Goal: Transaction & Acquisition: Purchase product/service

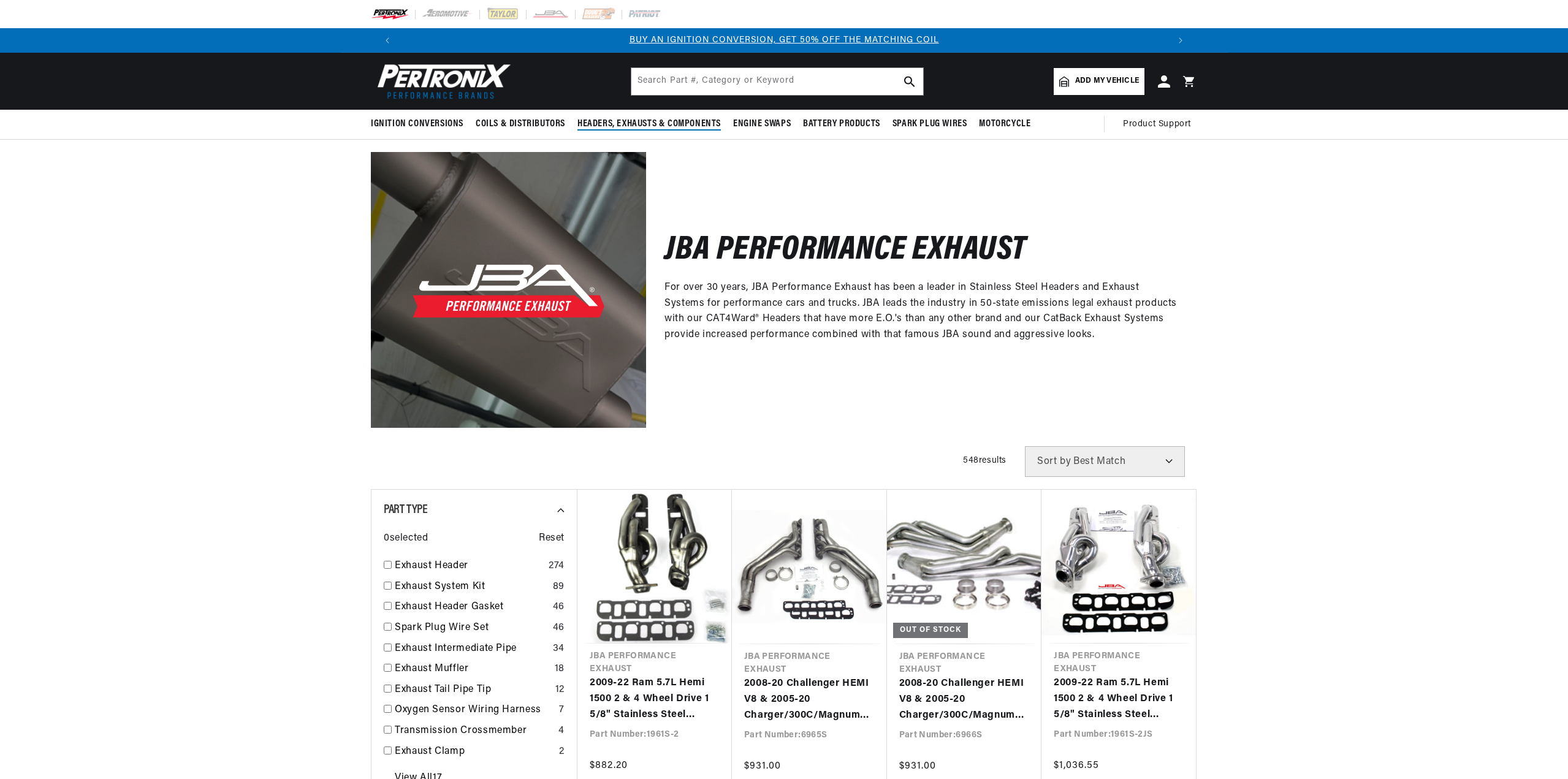
click at [712, 117] on span "Headers, Exhausts & Components" at bounding box center [649, 123] width 144 height 13
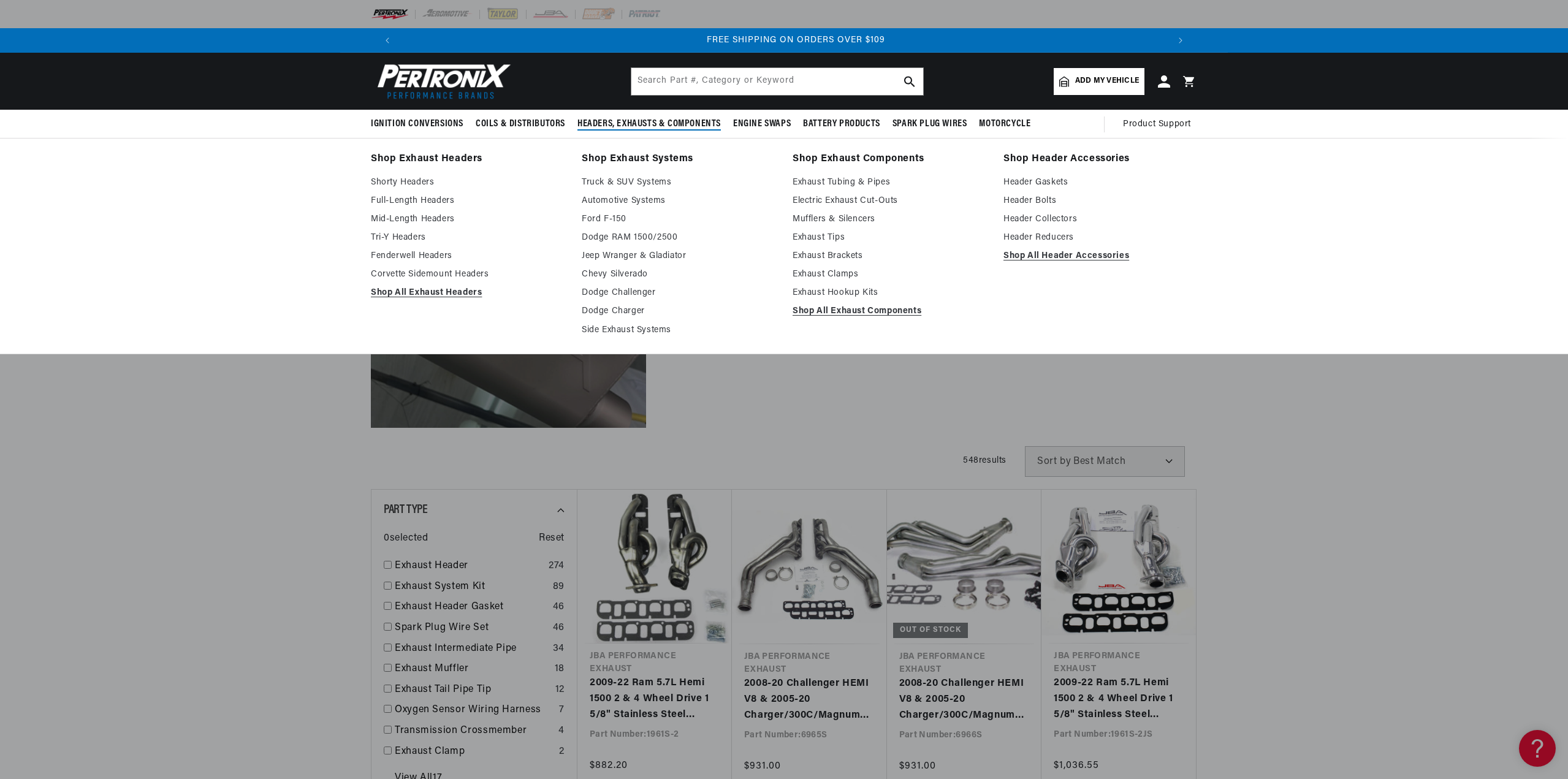
scroll to position [0, 1532]
click at [408, 200] on link "Full-Length Headers" at bounding box center [468, 201] width 194 height 15
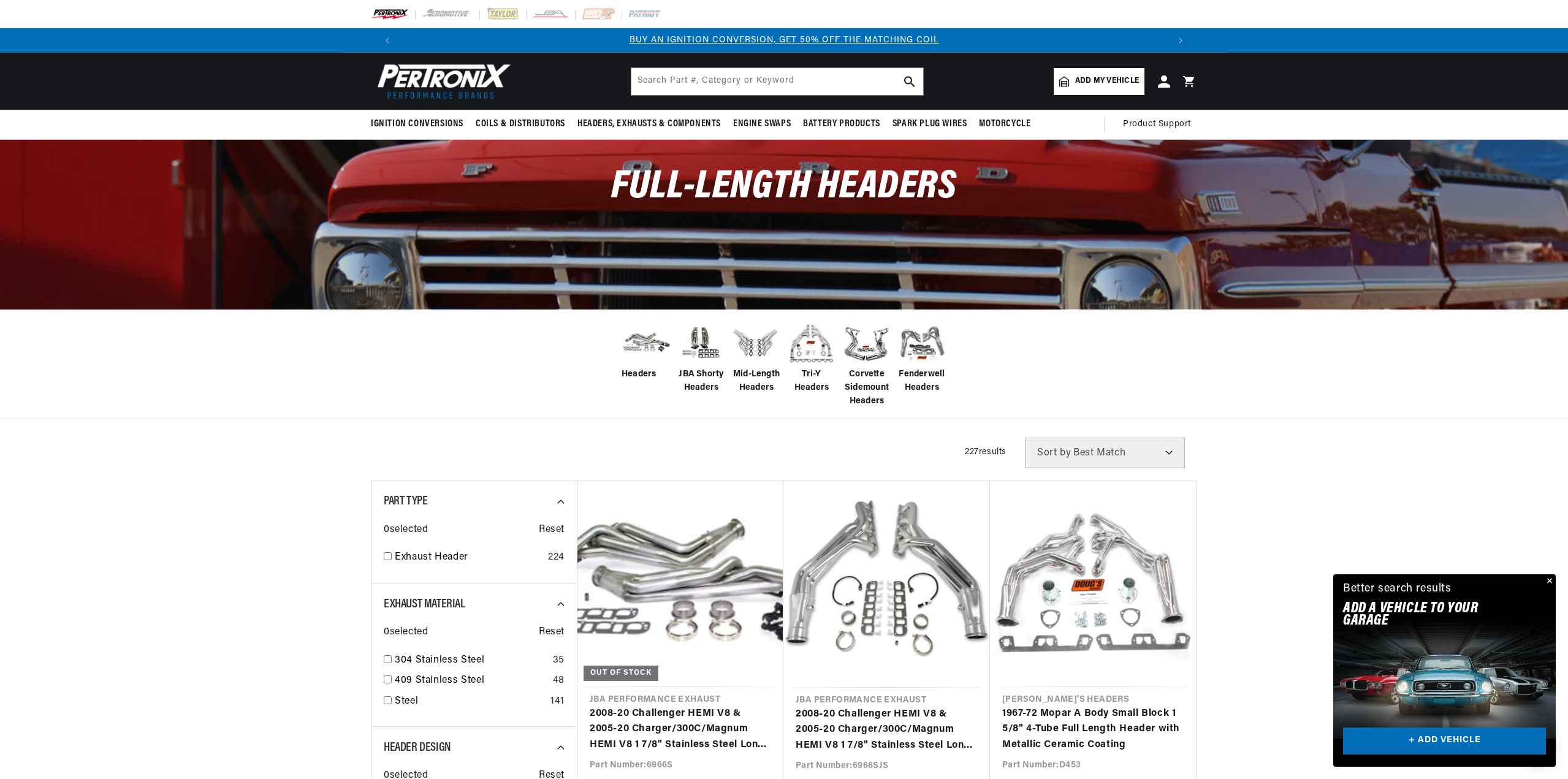
click at [1107, 456] on select "Best Match Featured Name, A-Z Name, Z-A Price, Low to High Price, High to Low" at bounding box center [1104, 452] width 160 height 30
click at [1093, 457] on select "Best Match Featured Name, A-Z Name, Z-A Price, Low to High Price, High to Low" at bounding box center [1104, 452] width 160 height 30
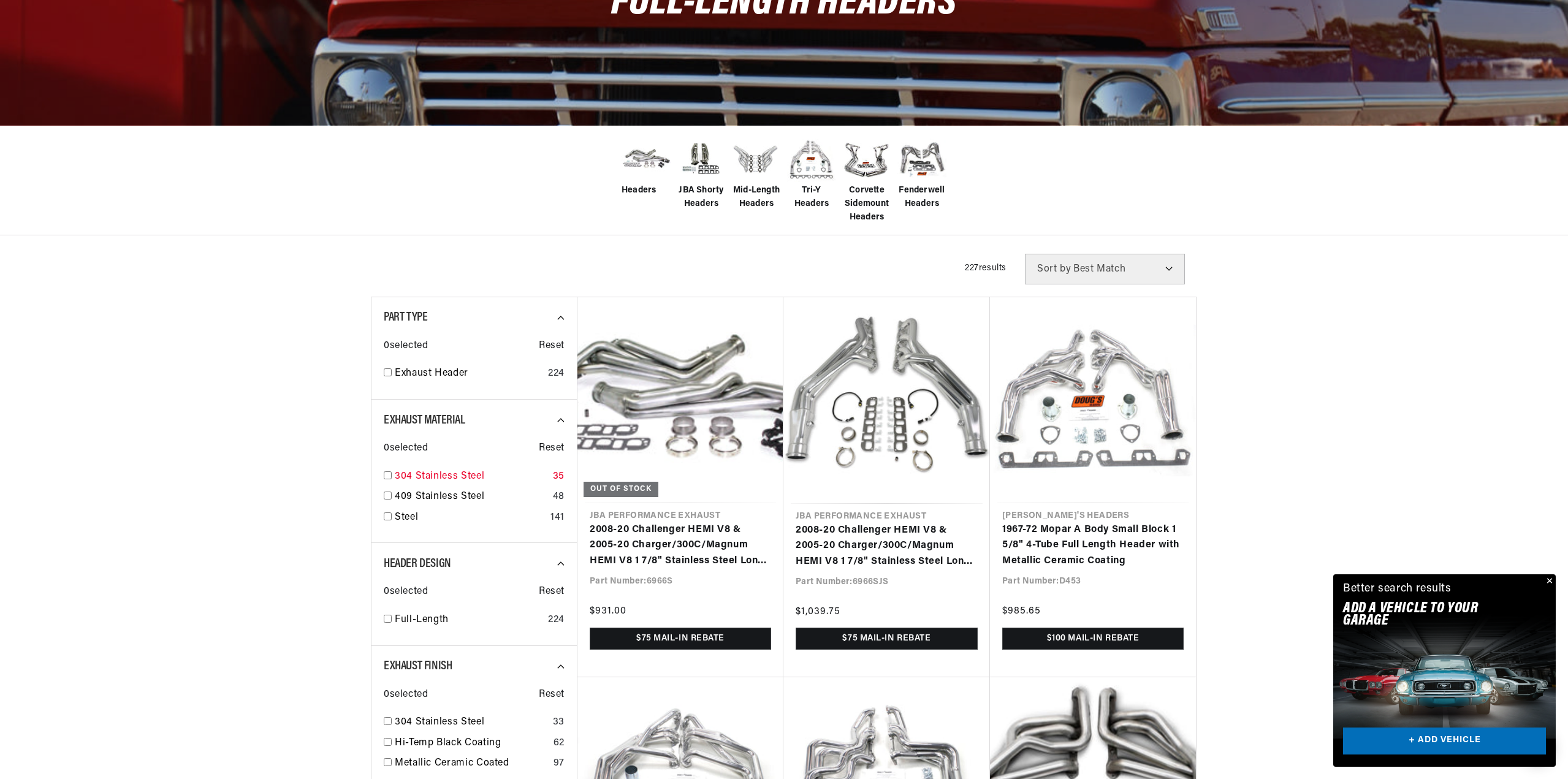
scroll to position [0, 765]
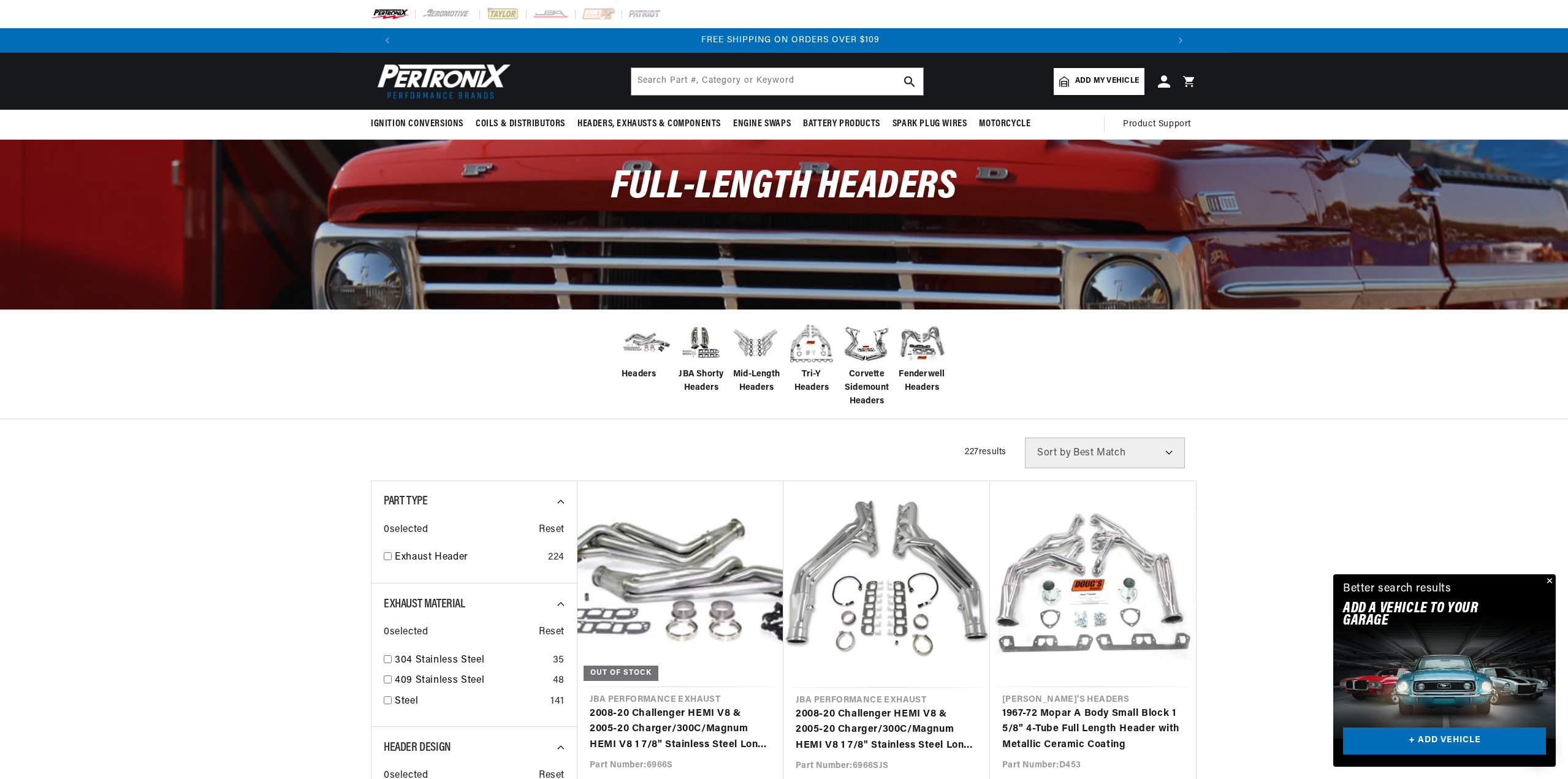
click at [1112, 78] on span "Add my vehicle" at bounding box center [1107, 81] width 64 height 12
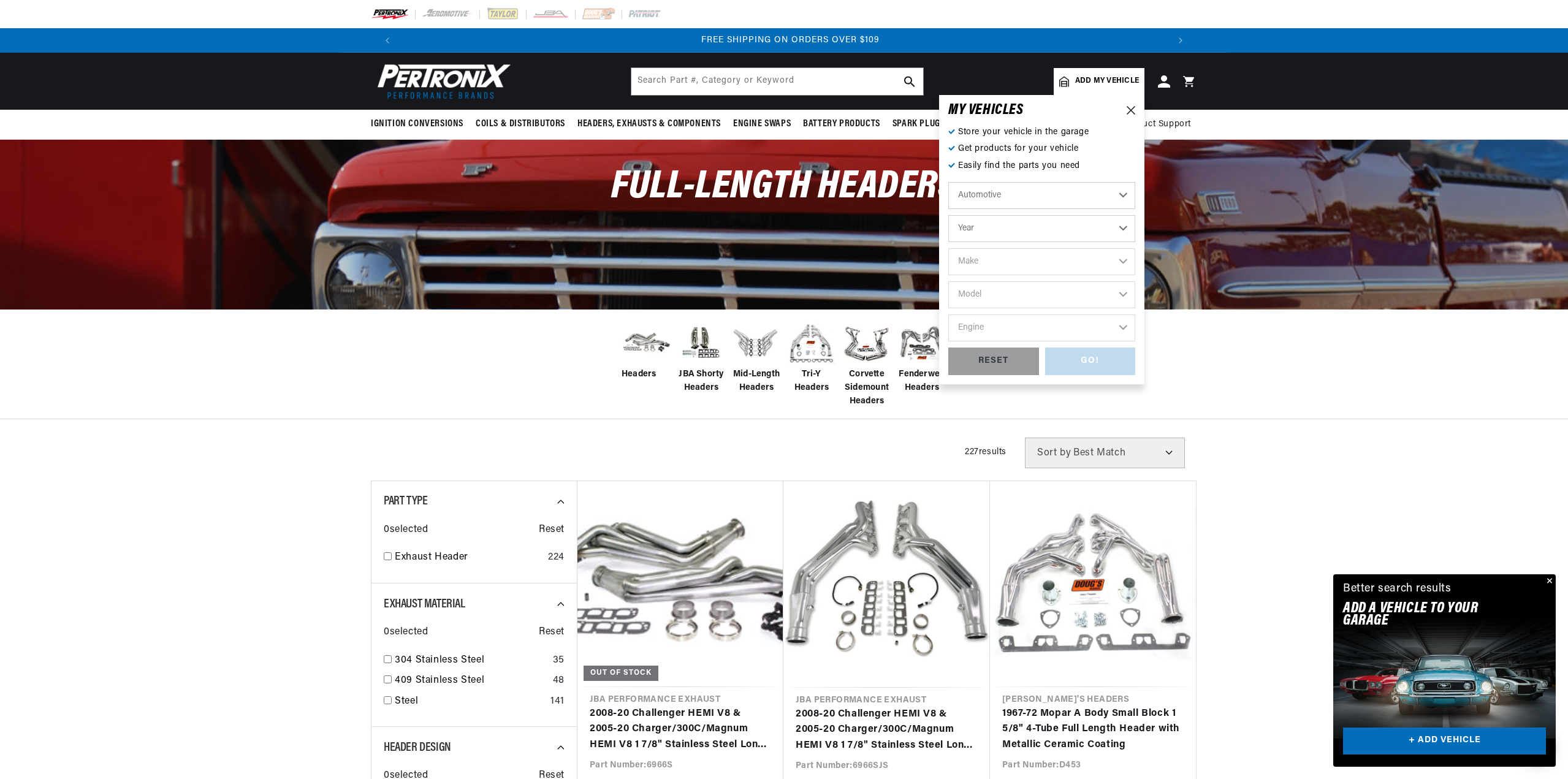
click at [1019, 190] on select "Automotive Agricultural Industrial Marine Motorcycle" at bounding box center [1041, 196] width 187 height 27
click at [948, 182] on select "Automotive Agricultural Industrial Marine Motorcycle" at bounding box center [1041, 196] width 187 height 27
click at [998, 220] on select "Year 2022 2021 2020 2019 2018 2017 2016 2015 2014 2013 2012 2011 2010 2009 2008…" at bounding box center [1041, 229] width 187 height 27
select select "1994"
click at [948, 215] on select "Year 2022 2021 2020 2019 2018 2017 2016 2015 2014 2013 2012 2011 2010 2009 2008…" at bounding box center [1041, 229] width 187 height 27
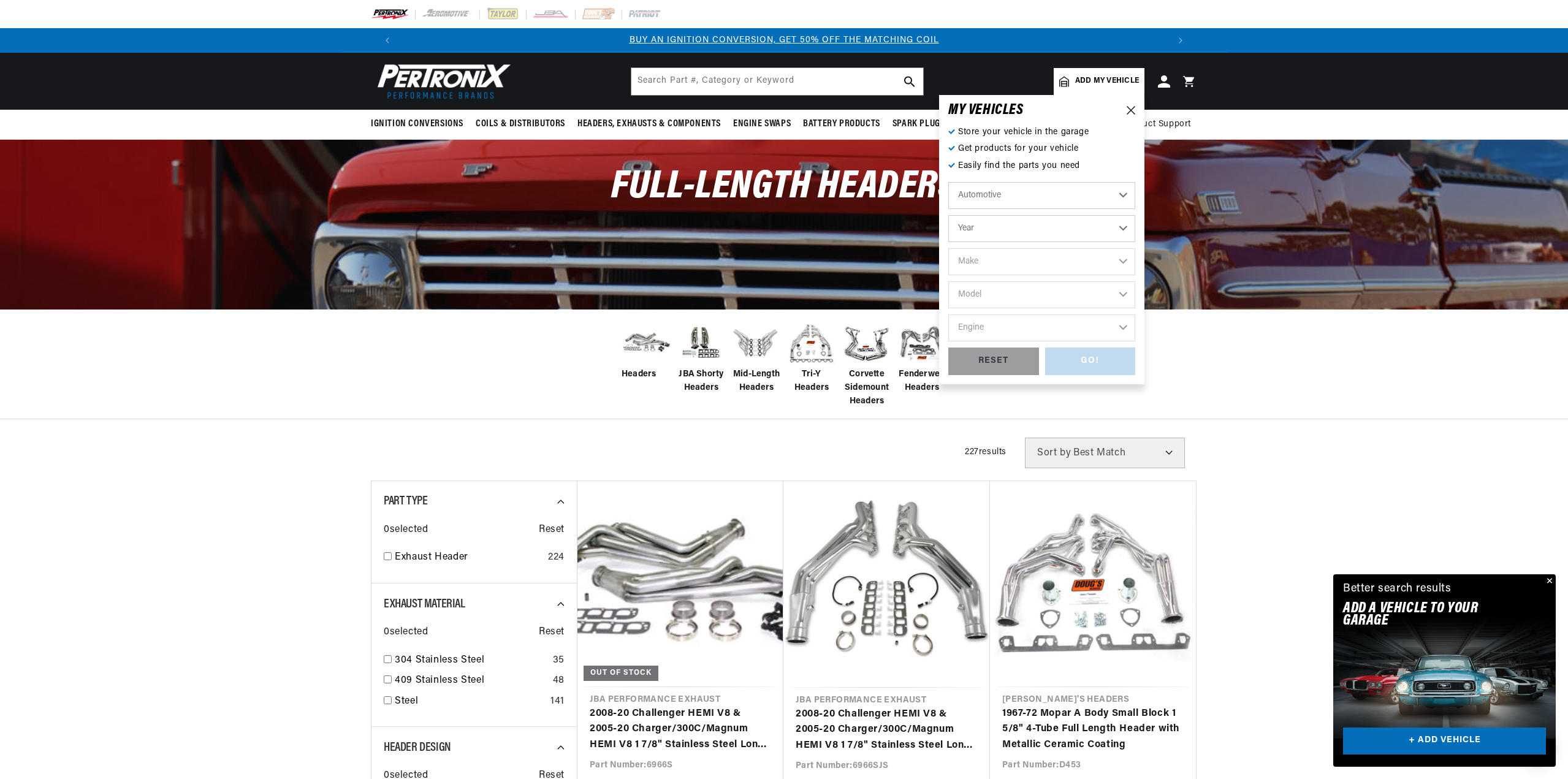
select select "1994"
drag, startPoint x: 984, startPoint y: 256, endPoint x: 985, endPoint y: 275, distance: 19.0
click at [984, 256] on select "Make Buick Cadillac Chevrolet Chrysler Dodge Ford GMC Hyundai Isuzu Jeep Lincol…" at bounding box center [1041, 262] width 187 height 27
select select "Ford"
click at [948, 249] on select "Make Buick Cadillac Chevrolet Chrysler Dodge Ford GMC Hyundai Isuzu Jeep Lincol…" at bounding box center [1041, 262] width 187 height 27
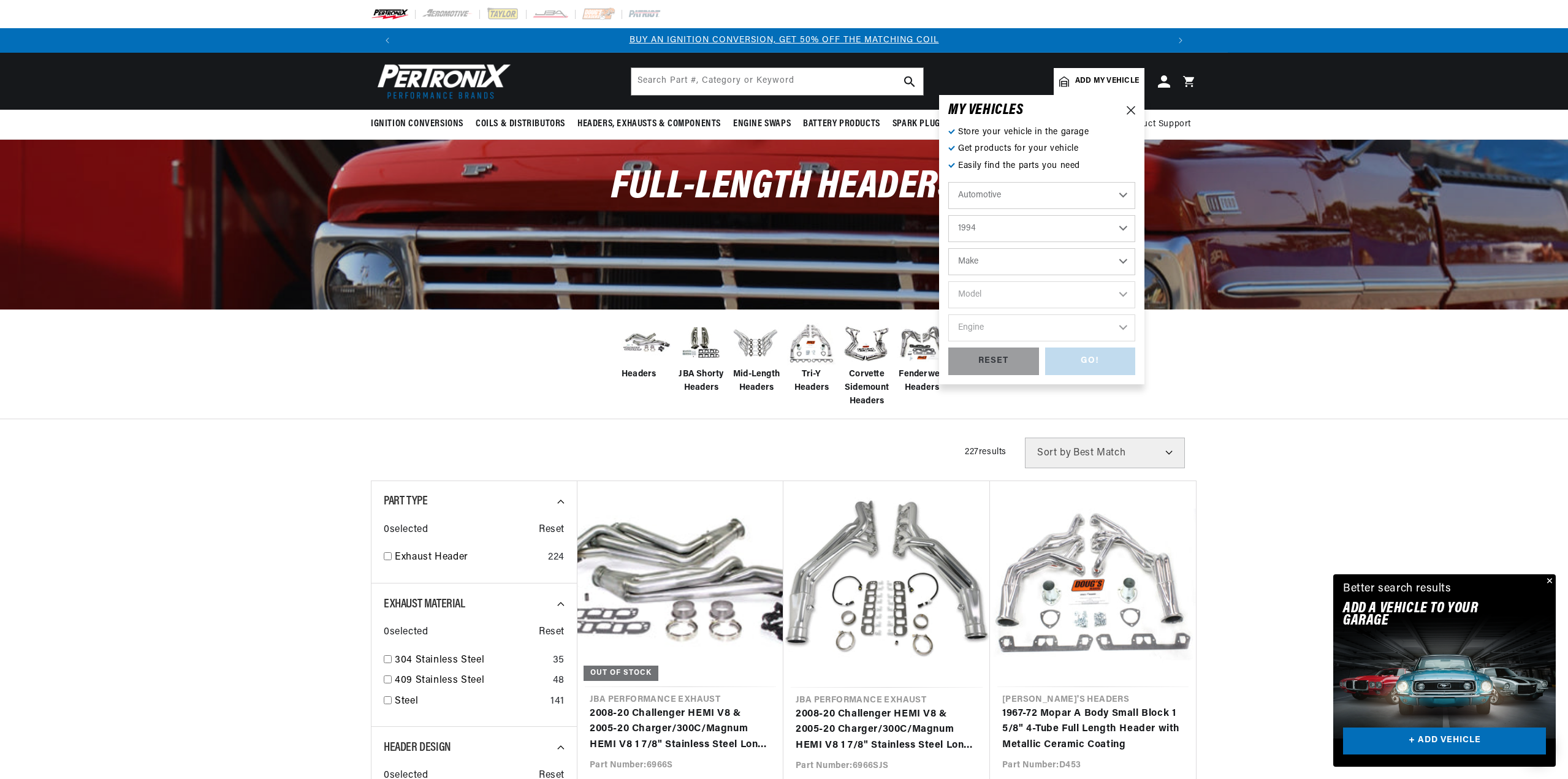
select select "Ford"
click at [1000, 301] on select "Model Aerostar Bronco Crown Victoria E-150 Econoline E-150 Econoline Club Wagon…" at bounding box center [1041, 295] width 187 height 27
select select "F-150"
click at [948, 281] on select "Model Aerostar Bronco Crown Victoria E-150 Econoline E-150 Econoline Club Wagon…" at bounding box center [1041, 295] width 187 height 27
select select "F-150"
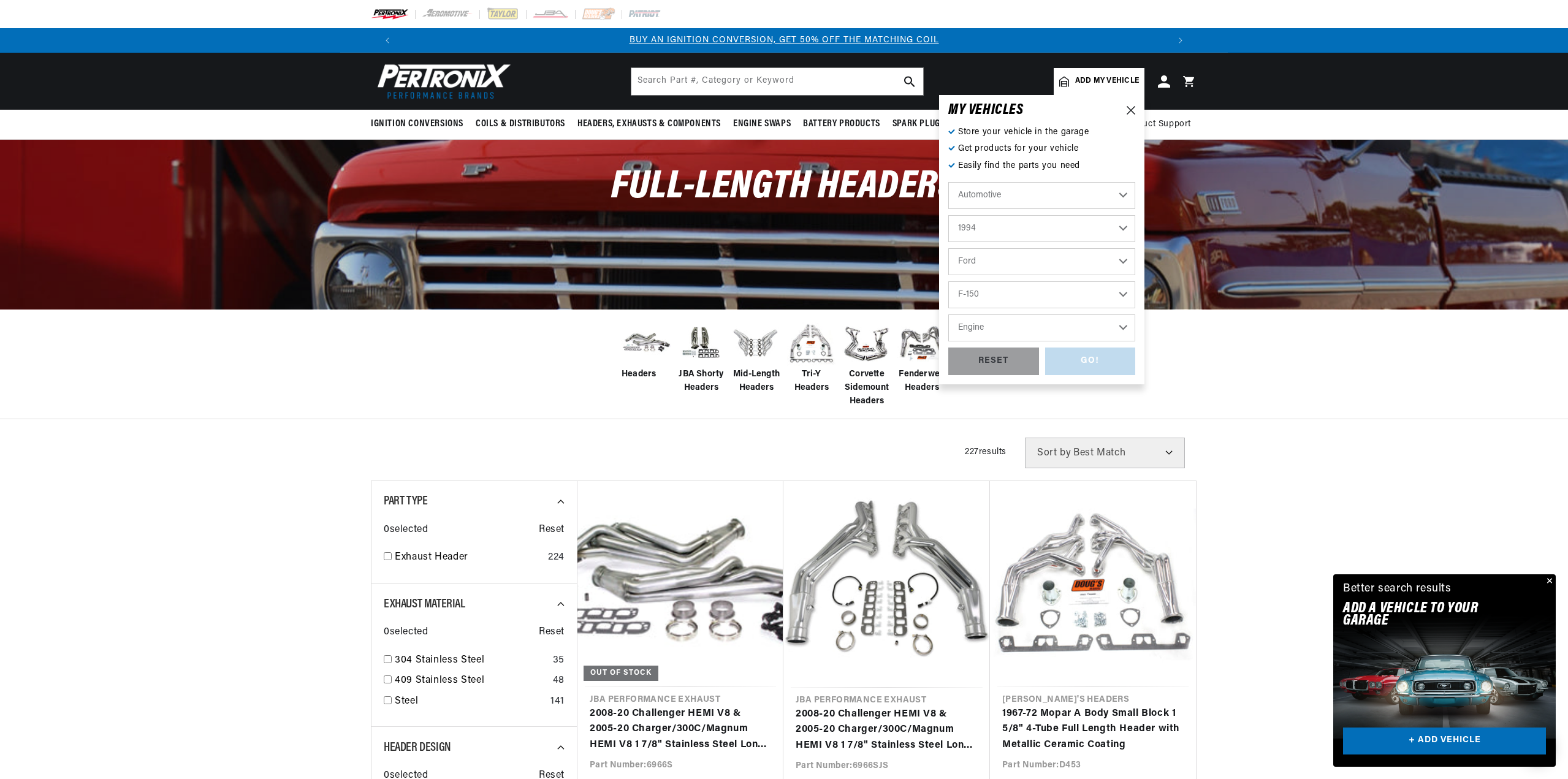
click at [989, 332] on select "Engine 4.9L 5.0L 5.8L" at bounding box center [1041, 328] width 187 height 27
select select "5.8L"
click at [948, 314] on select "Engine 4.9L 5.0L 5.8L" at bounding box center [1041, 328] width 187 height 27
select select "5.8L"
click at [1065, 366] on div "GO!" at bounding box center [1090, 361] width 91 height 27
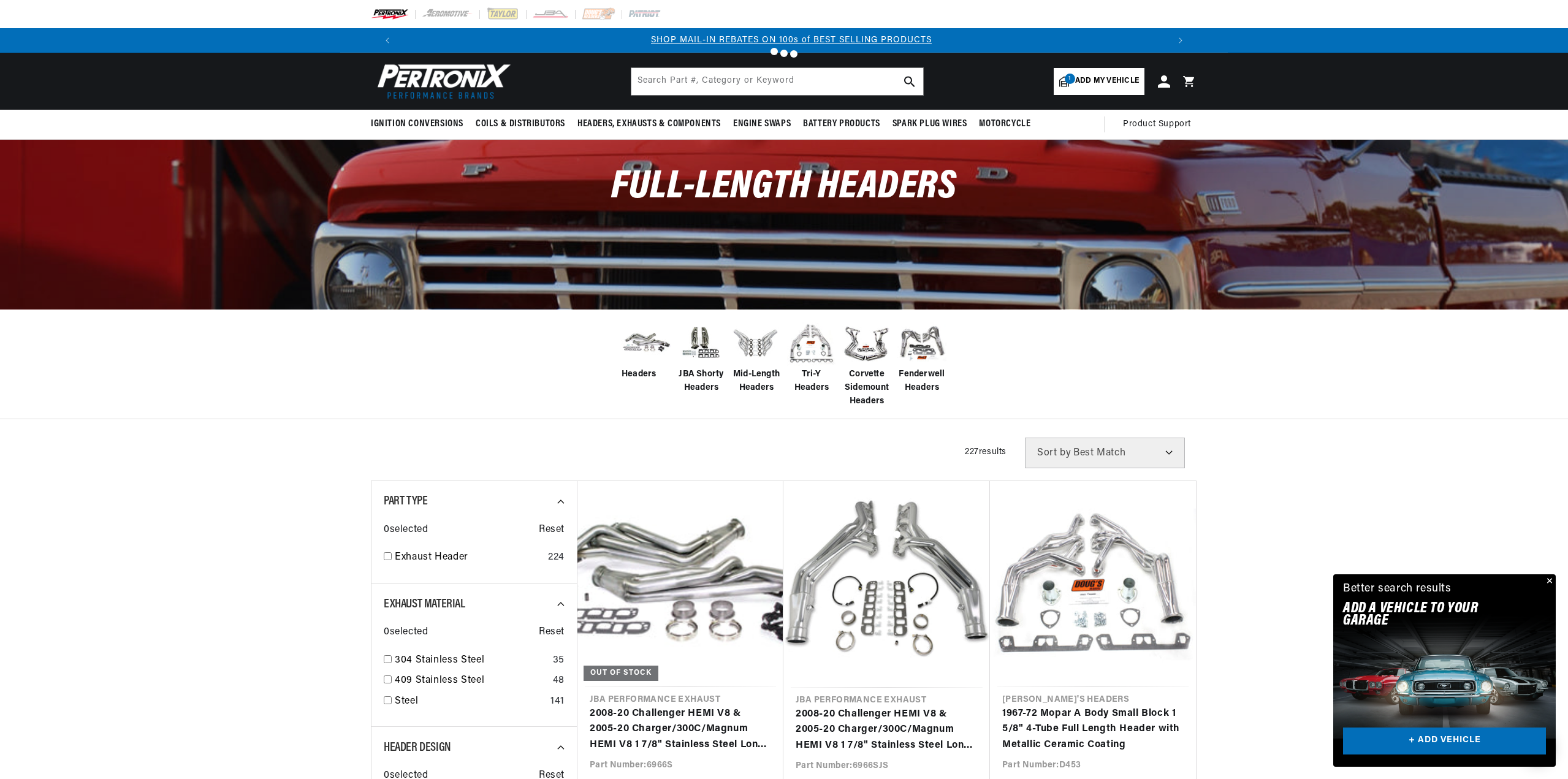
scroll to position [0, 765]
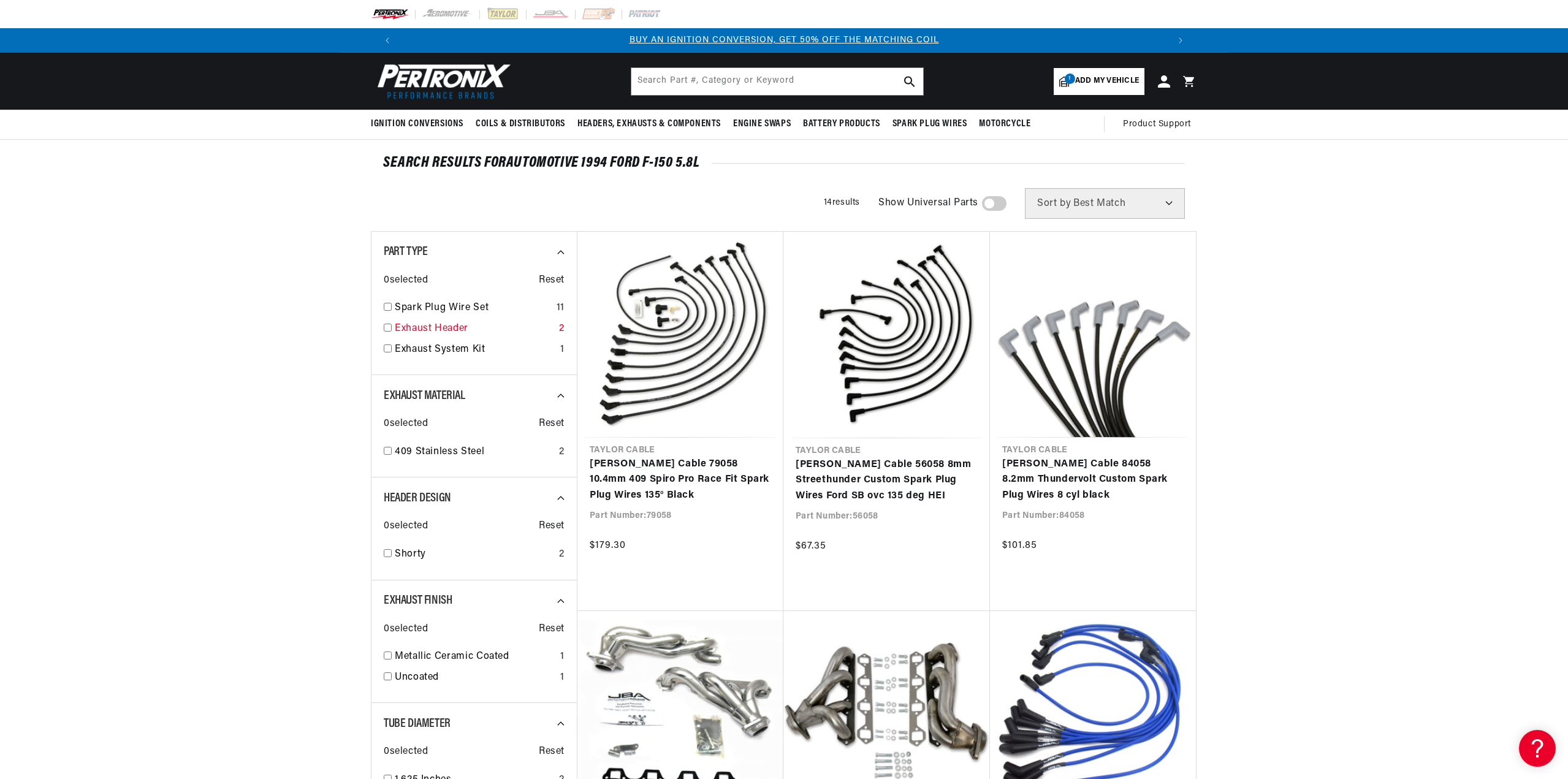
click at [389, 331] on input "checkbox" at bounding box center [388, 328] width 8 height 8
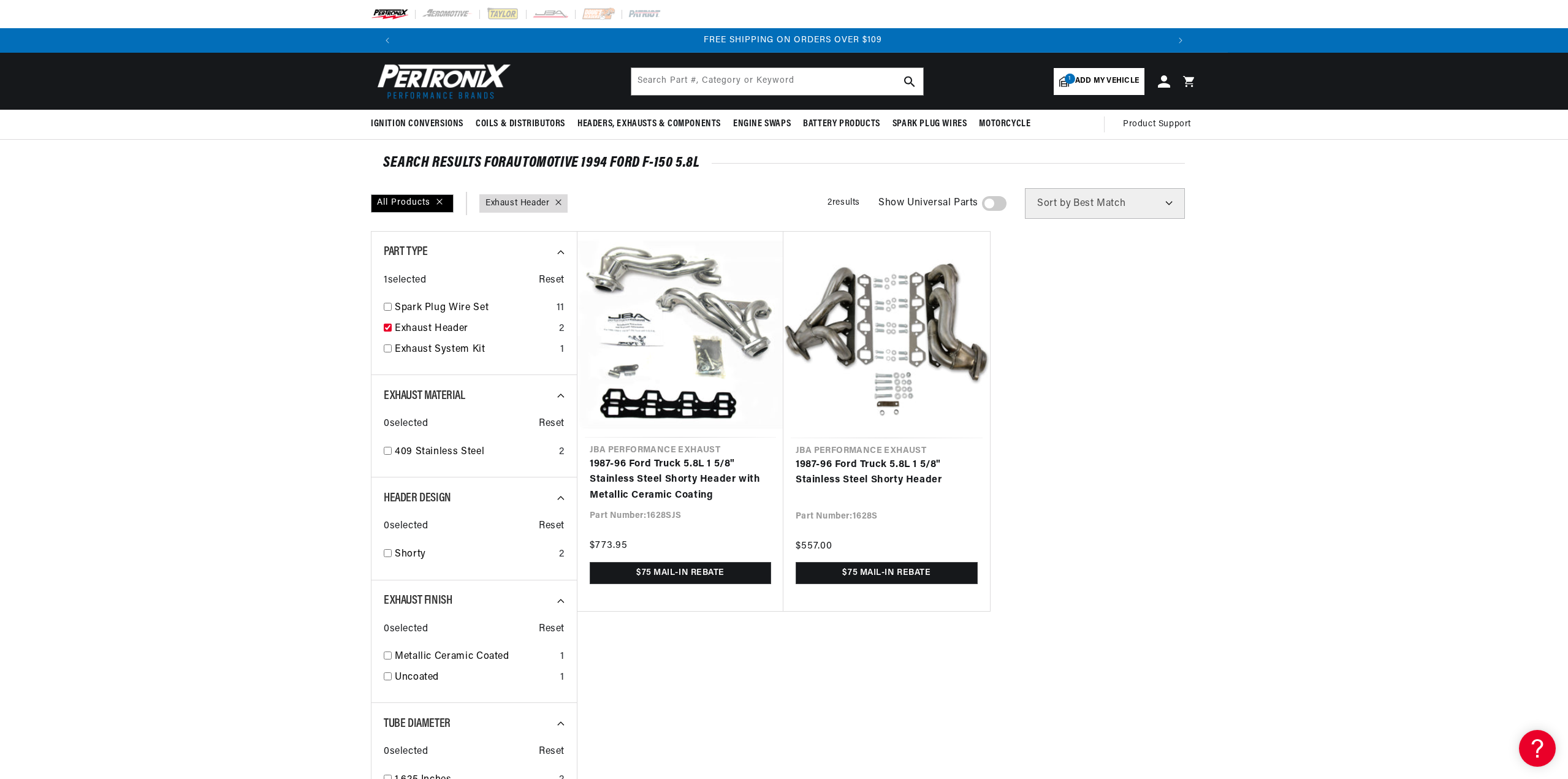
scroll to position [0, 1532]
click at [564, 201] on div "Part Type : Exhaust Header" at bounding box center [524, 204] width 88 height 19
checkbox input "false"
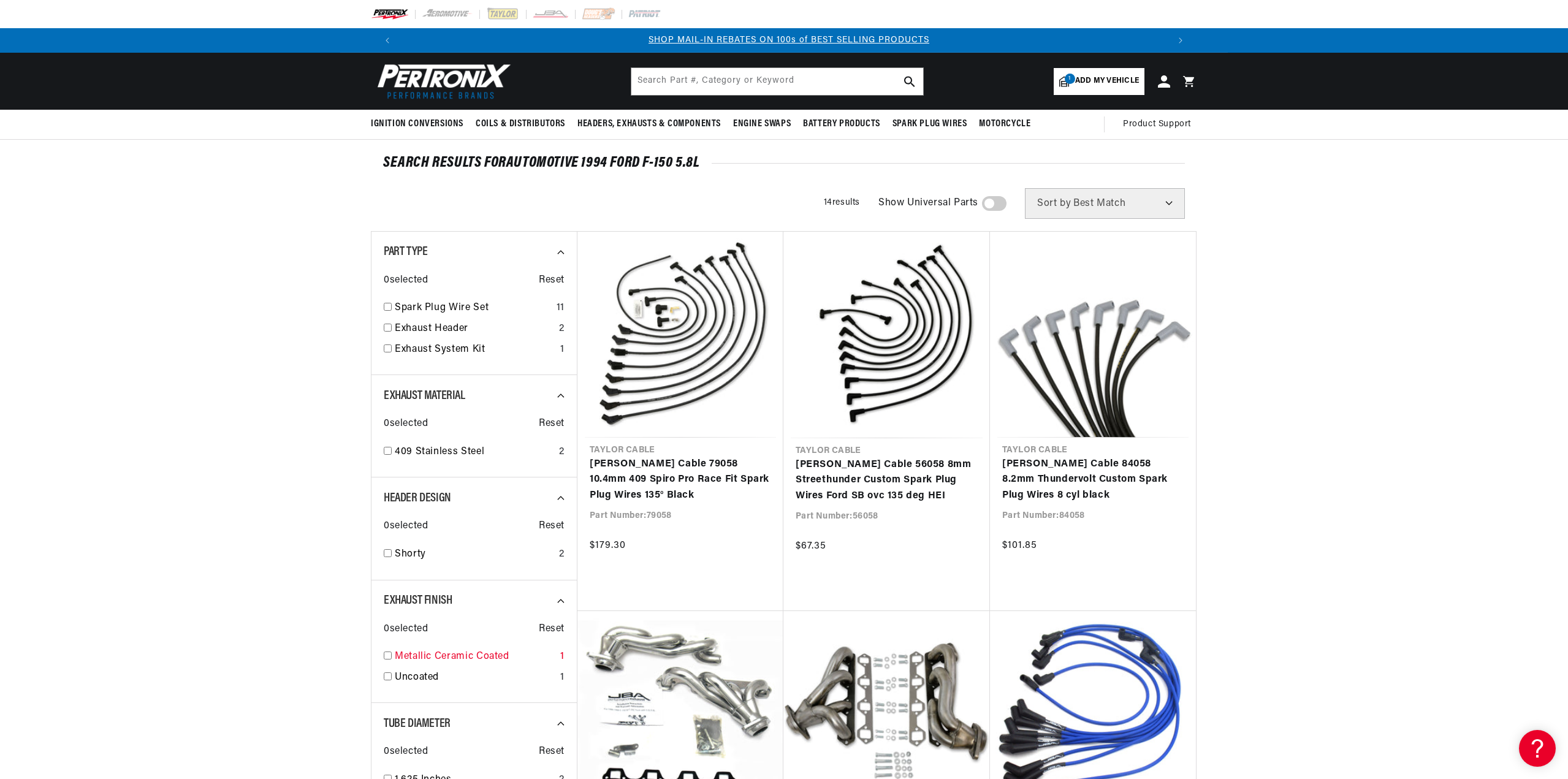
scroll to position [0, 765]
